Goal: Navigation & Orientation: Find specific page/section

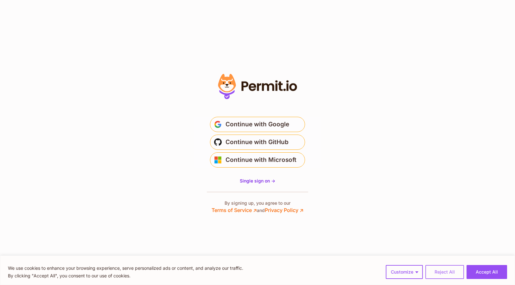
click at [450, 273] on button "Reject All" at bounding box center [444, 272] width 39 height 14
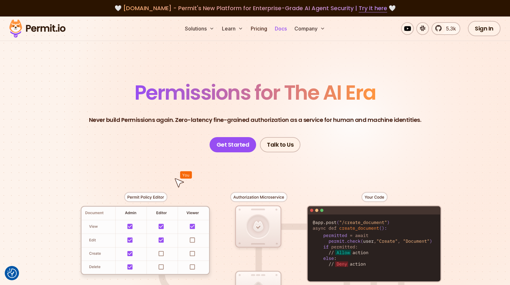
click at [286, 32] on link "Docs" at bounding box center [280, 28] width 17 height 13
